Goal: Task Accomplishment & Management: Manage account settings

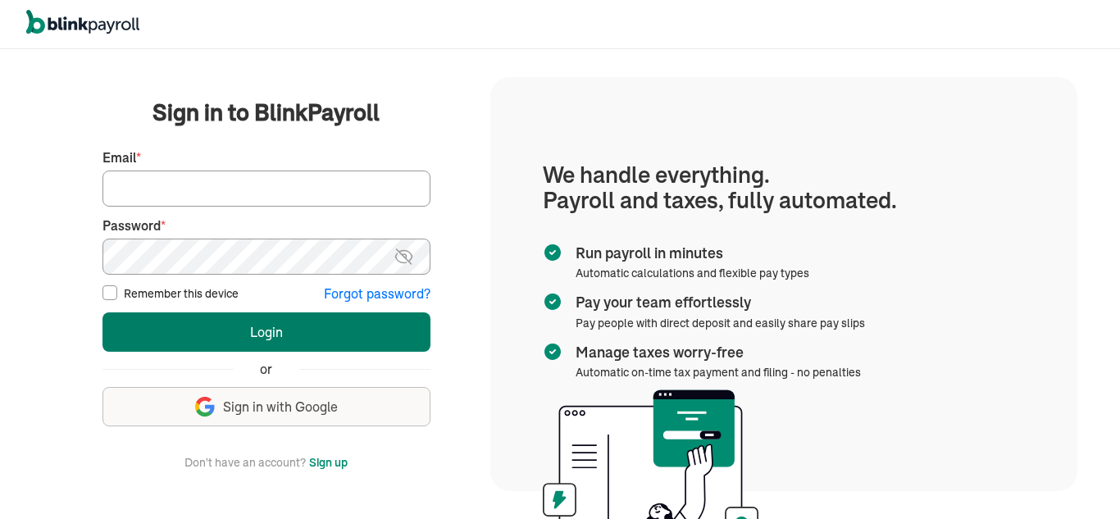
type input "[EMAIL_ADDRESS][DOMAIN_NAME]"
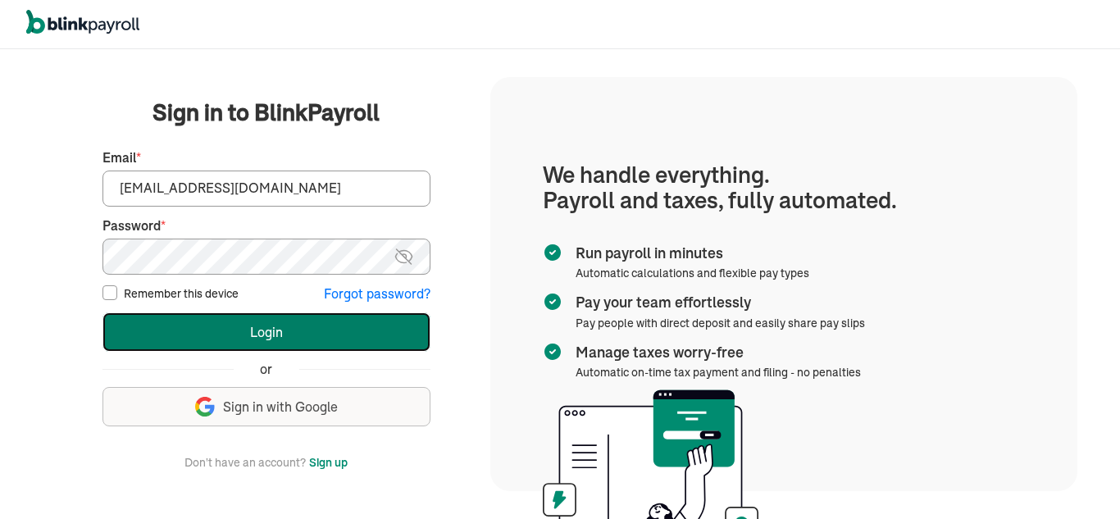
click at [284, 335] on button "Login" at bounding box center [266, 331] width 328 height 39
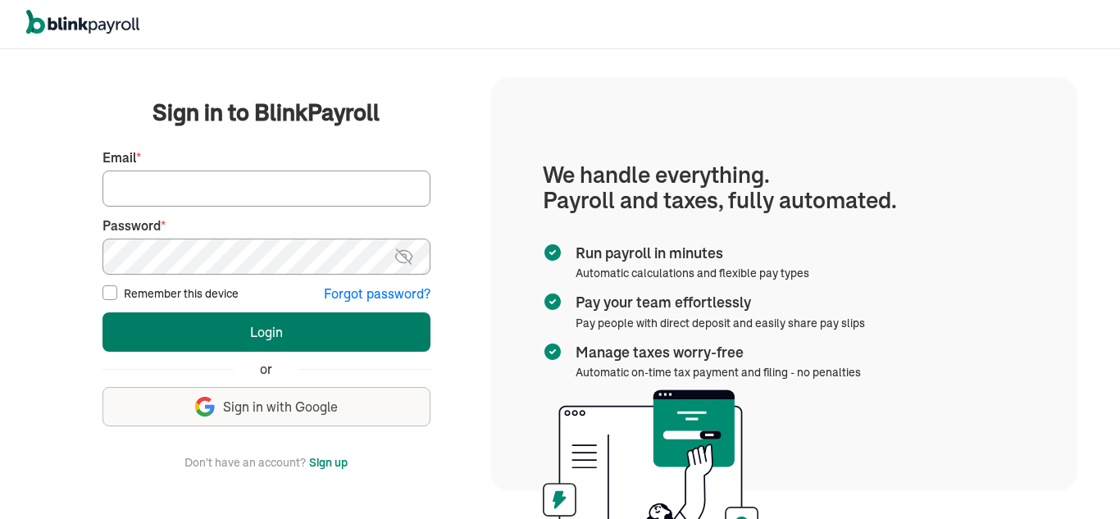
type input "[EMAIL_ADDRESS][DOMAIN_NAME]"
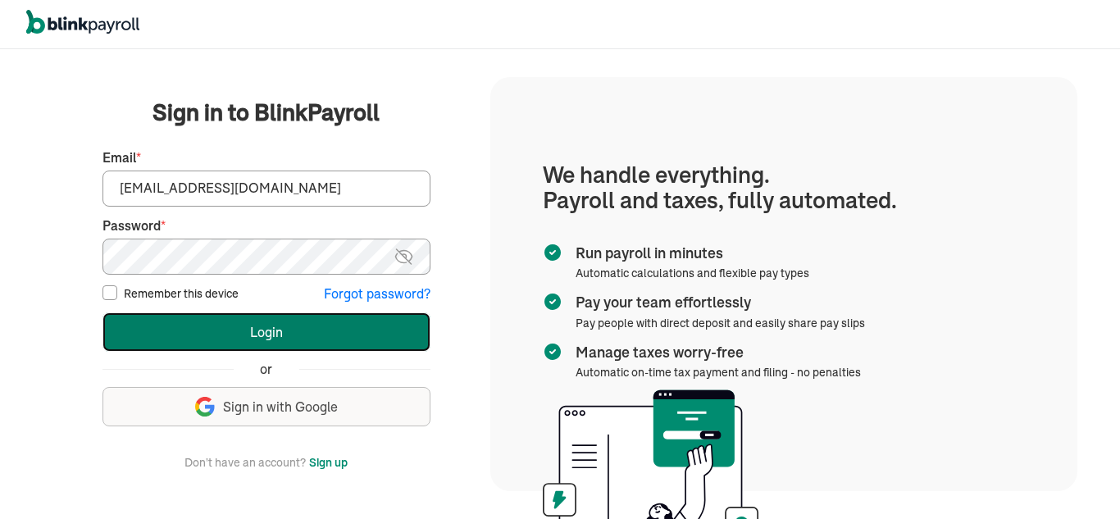
click at [202, 323] on button "Login" at bounding box center [266, 331] width 328 height 39
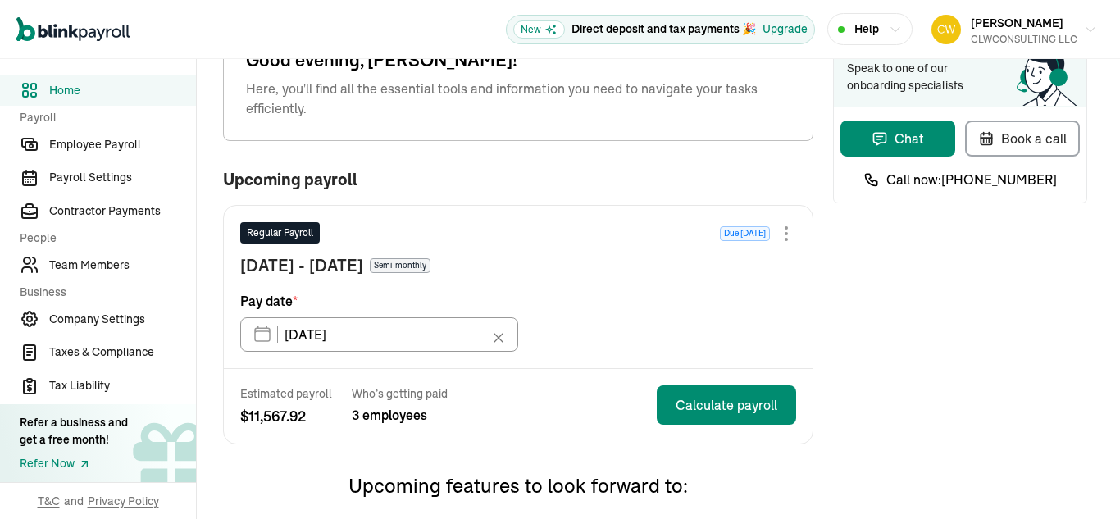
scroll to position [62, 0]
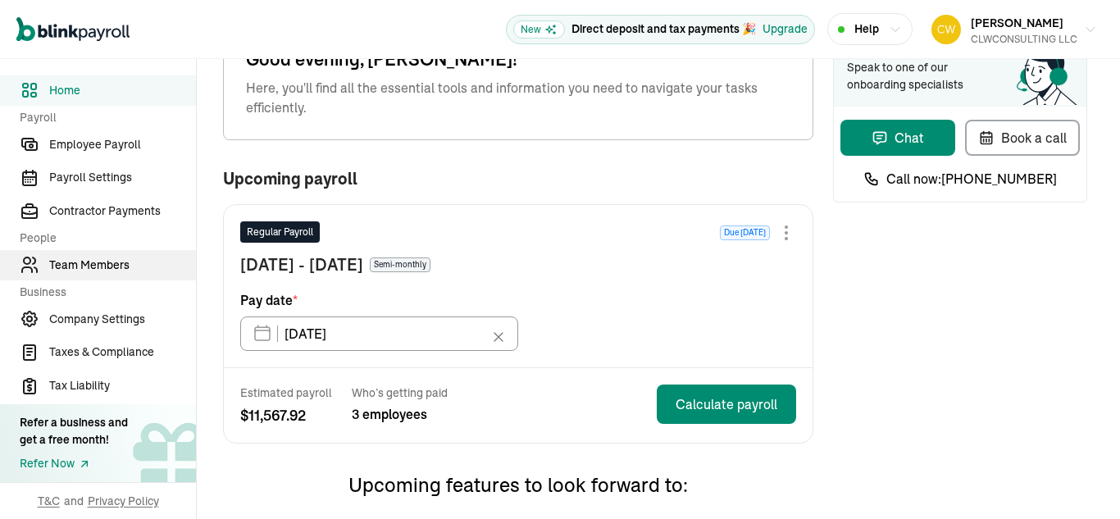
click at [98, 275] on link "Team Members" at bounding box center [98, 265] width 196 height 30
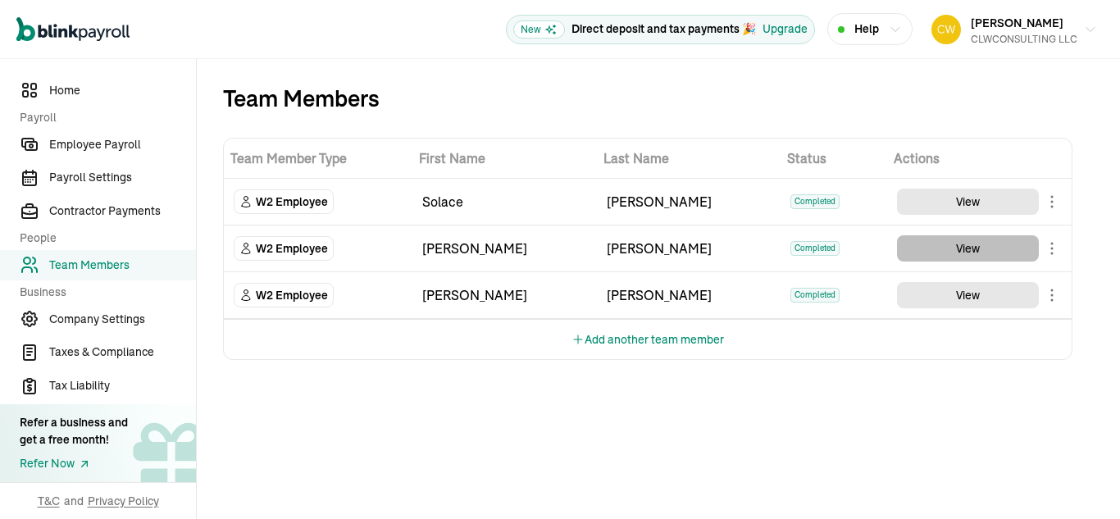
click at [967, 251] on button "View" at bounding box center [968, 248] width 142 height 26
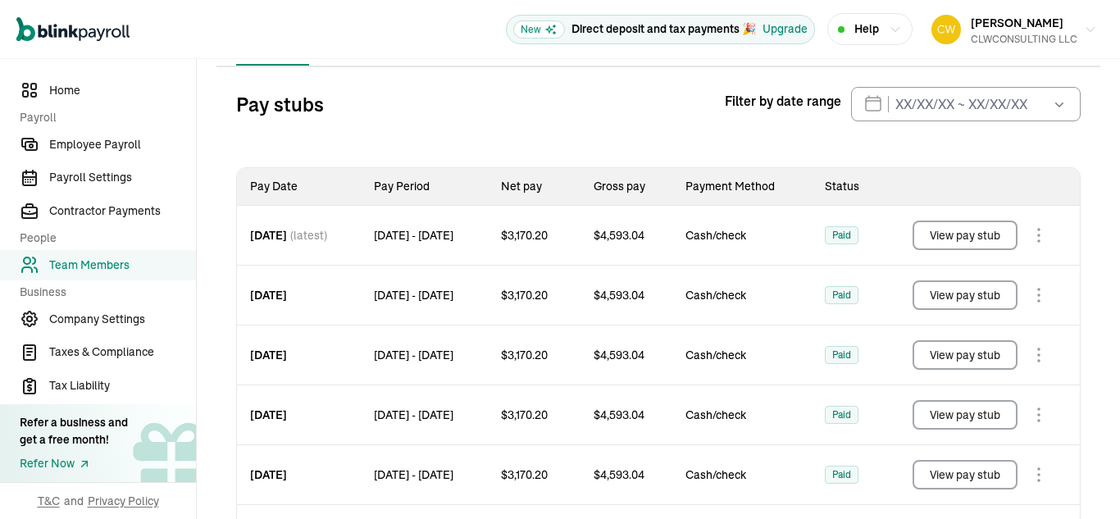
scroll to position [163, 0]
click at [969, 234] on button "View pay stub" at bounding box center [964, 235] width 105 height 30
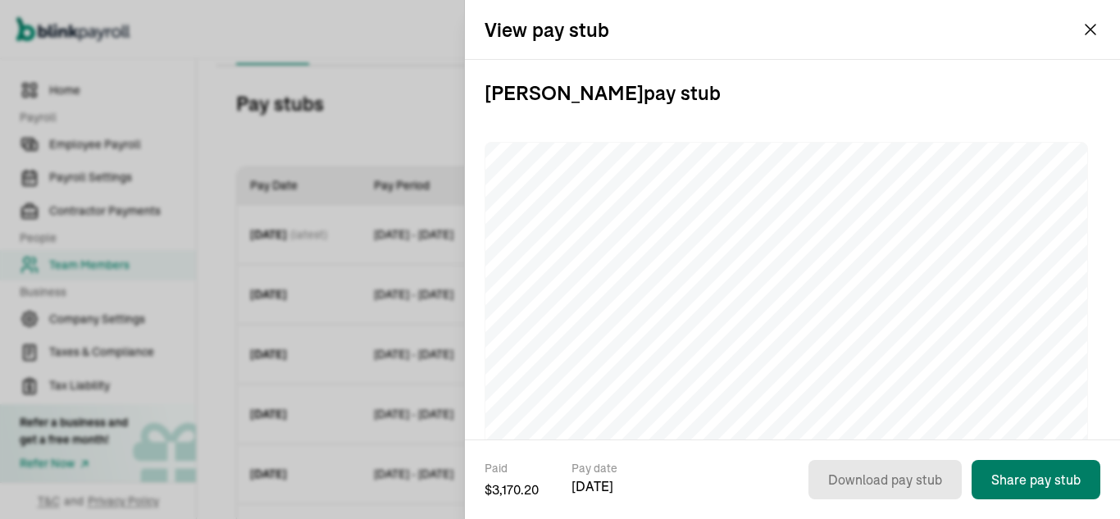
click at [1050, 474] on button "Share pay stub" at bounding box center [1035, 479] width 129 height 39
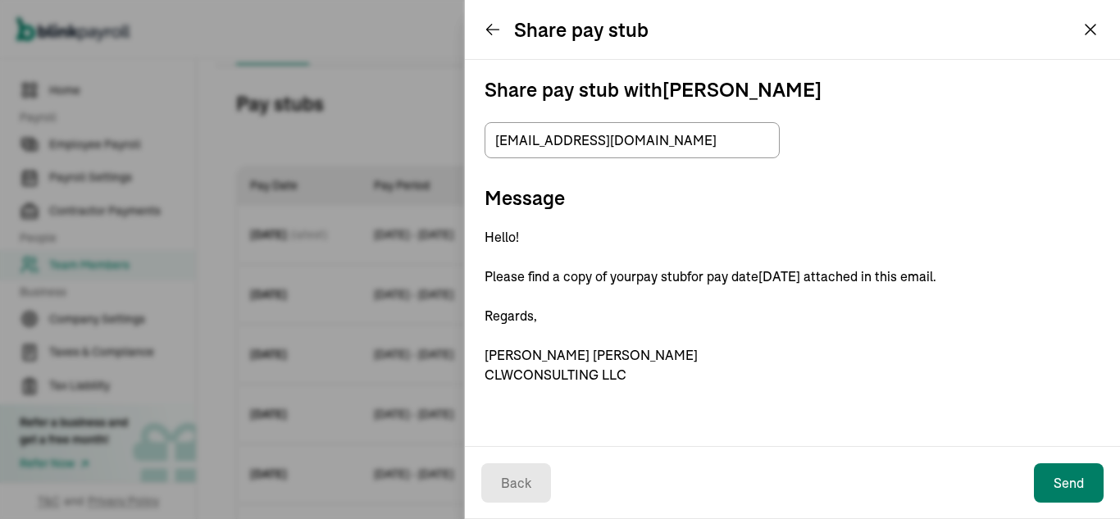
click at [1080, 482] on button "Send" at bounding box center [1069, 482] width 70 height 39
